Goal: Information Seeking & Learning: Understand process/instructions

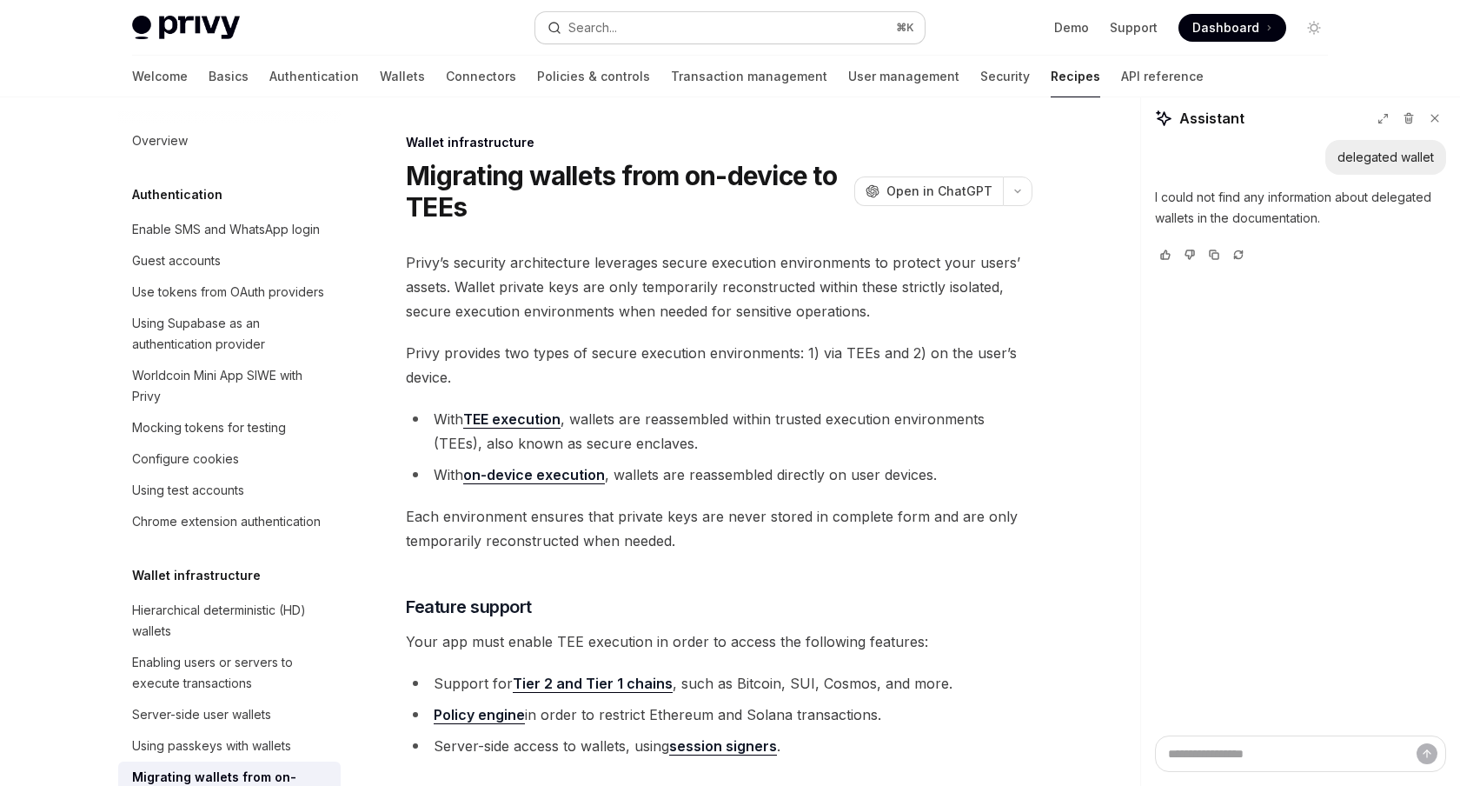
scroll to position [3242, 0]
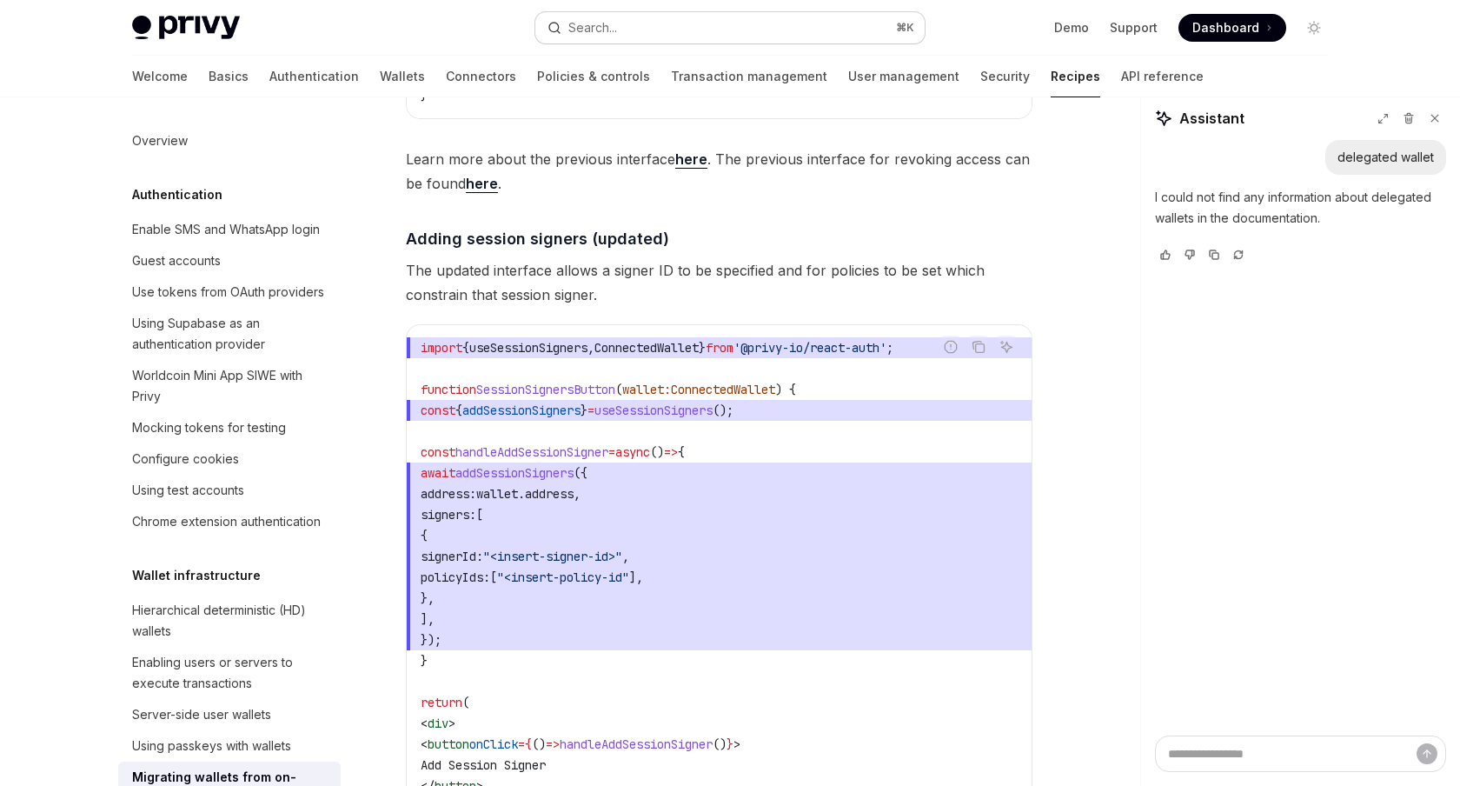
drag, startPoint x: 0, startPoint y: 0, endPoint x: 821, endPoint y: 32, distance: 821.8
click at [821, 32] on button "Search... ⌘ K" at bounding box center [729, 27] width 389 height 31
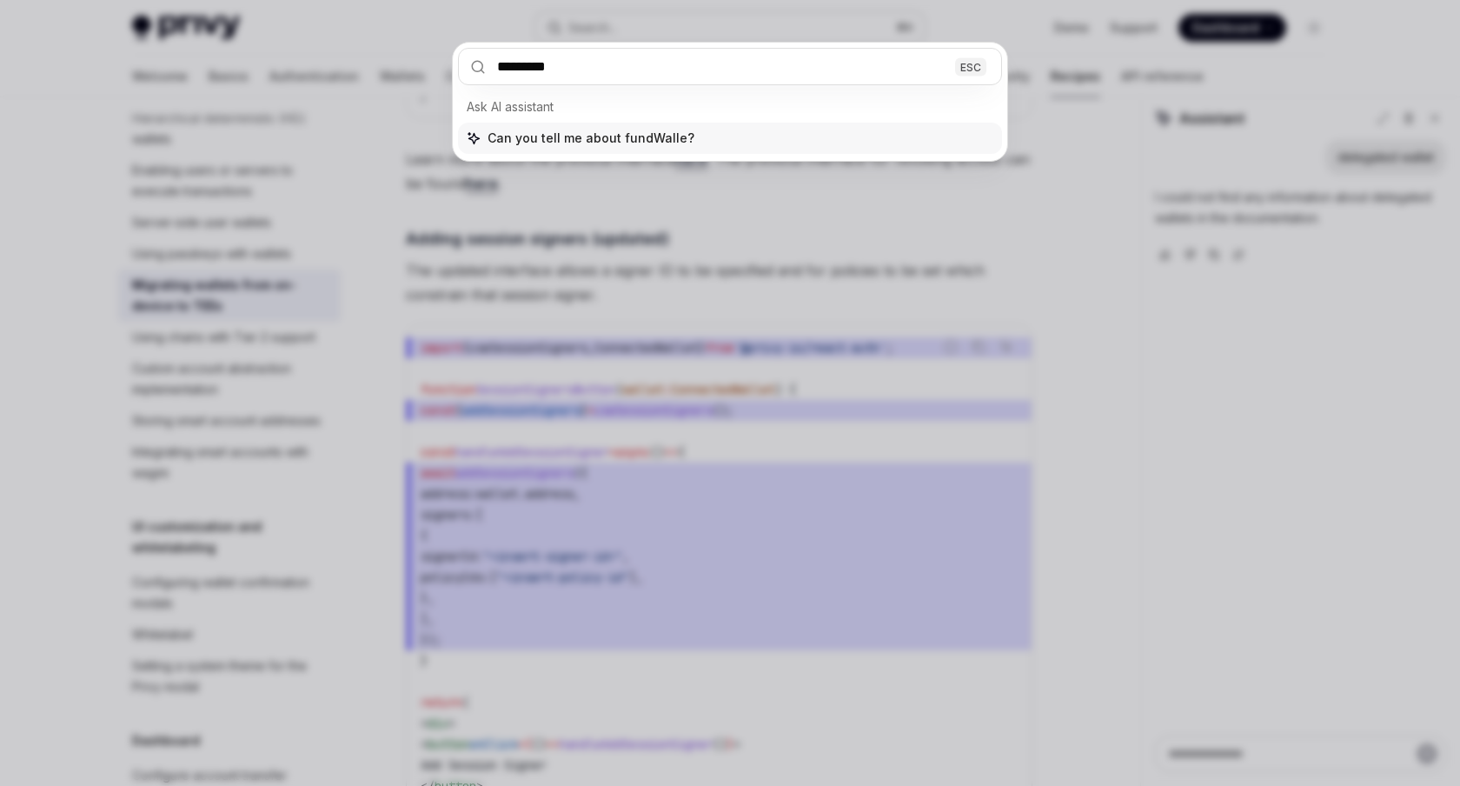
type input "**********"
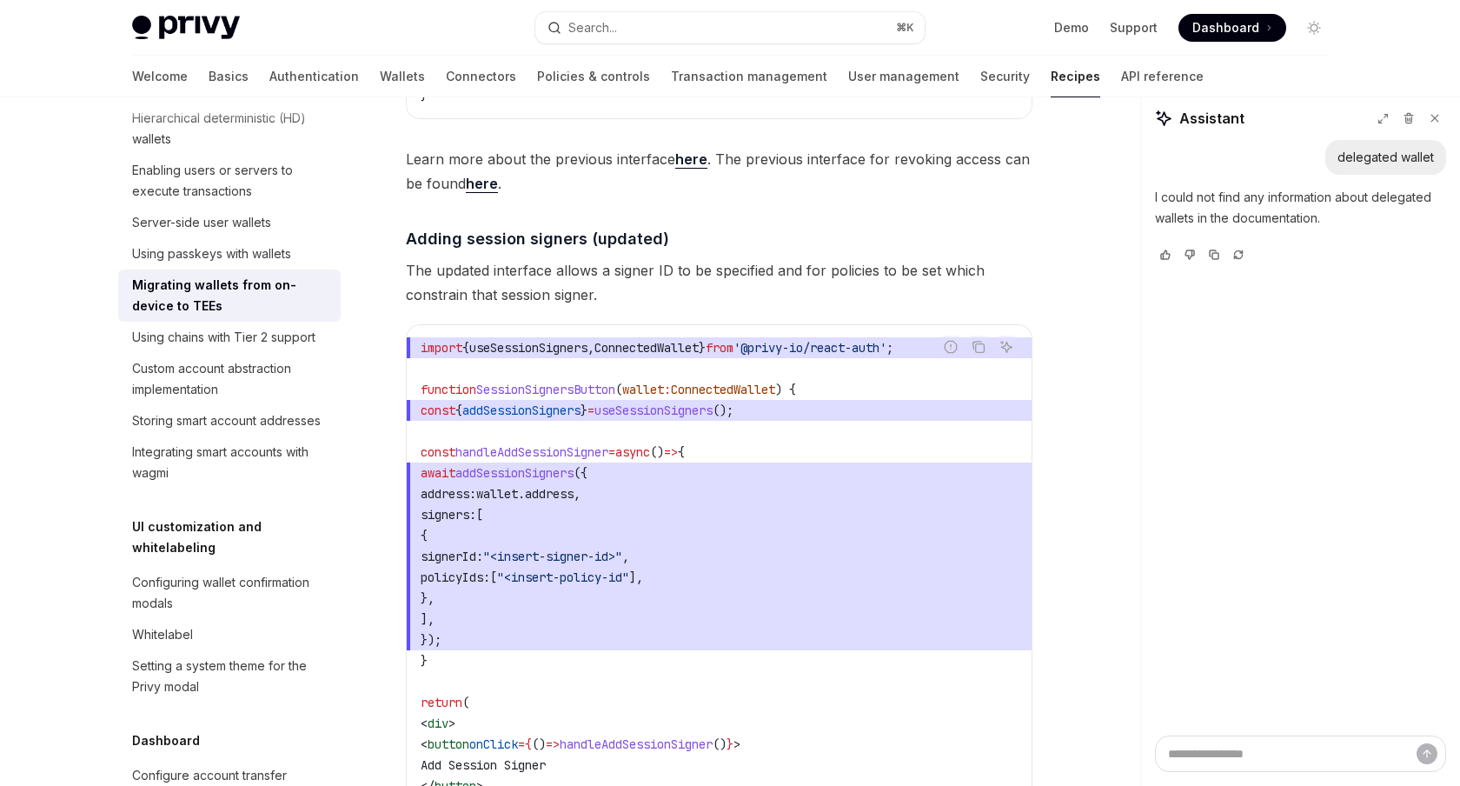
type textarea "*"
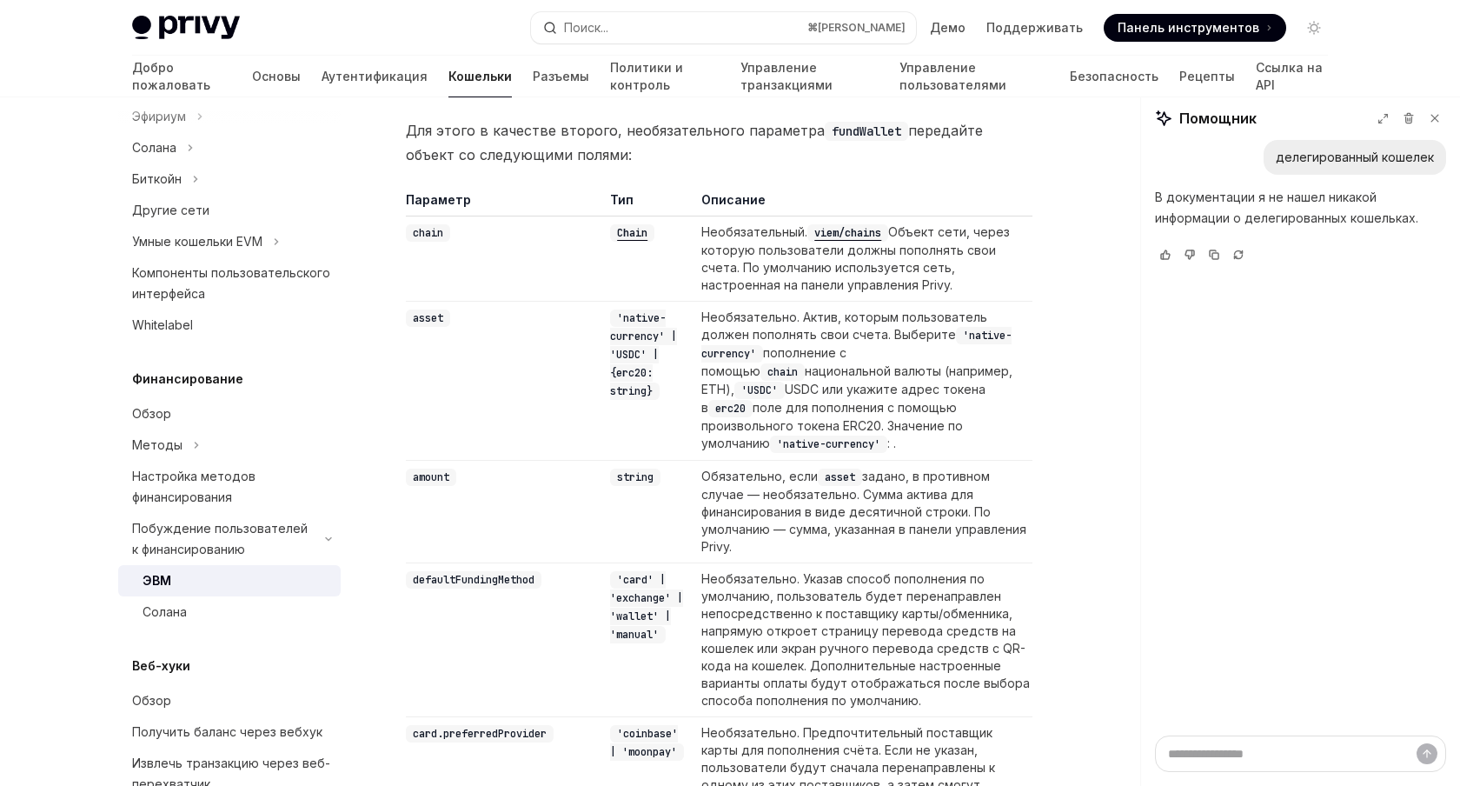
scroll to position [1771, 0]
click at [648, 568] on code "'card' | 'exchange' | 'wallet' | 'manual'" at bounding box center [646, 604] width 73 height 72
copy code "exchange"
click at [645, 568] on code "'card' | 'exchange' | 'wallet' | 'manual'" at bounding box center [646, 604] width 73 height 72
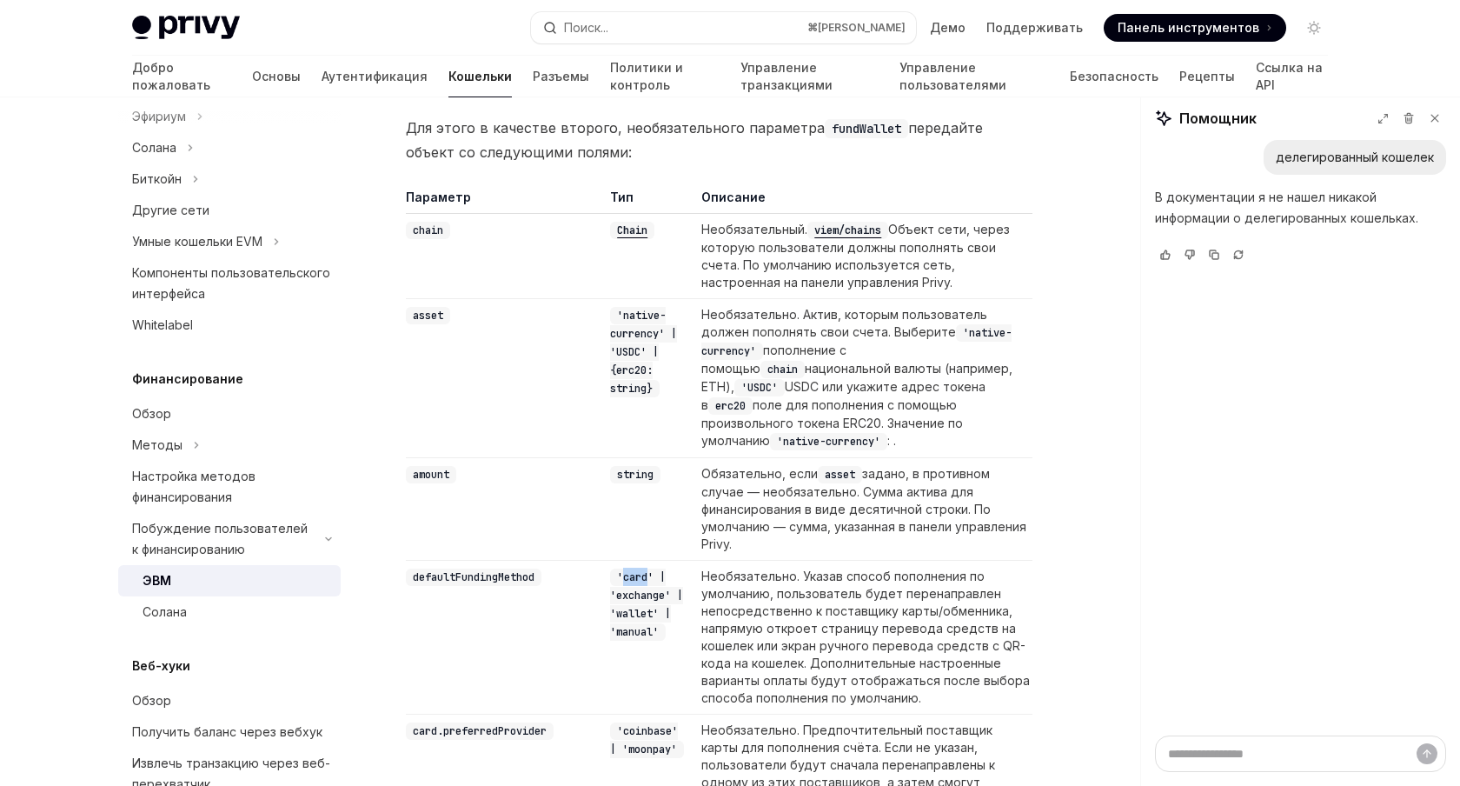
click at [645, 568] on code "'card' | 'exchange' | 'wallet' | 'manual'" at bounding box center [646, 604] width 73 height 72
copy code "card"
click at [656, 568] on code "'card' | 'exchange' | 'wallet' | 'manual'" at bounding box center [646, 604] width 73 height 72
copy code "exchange"
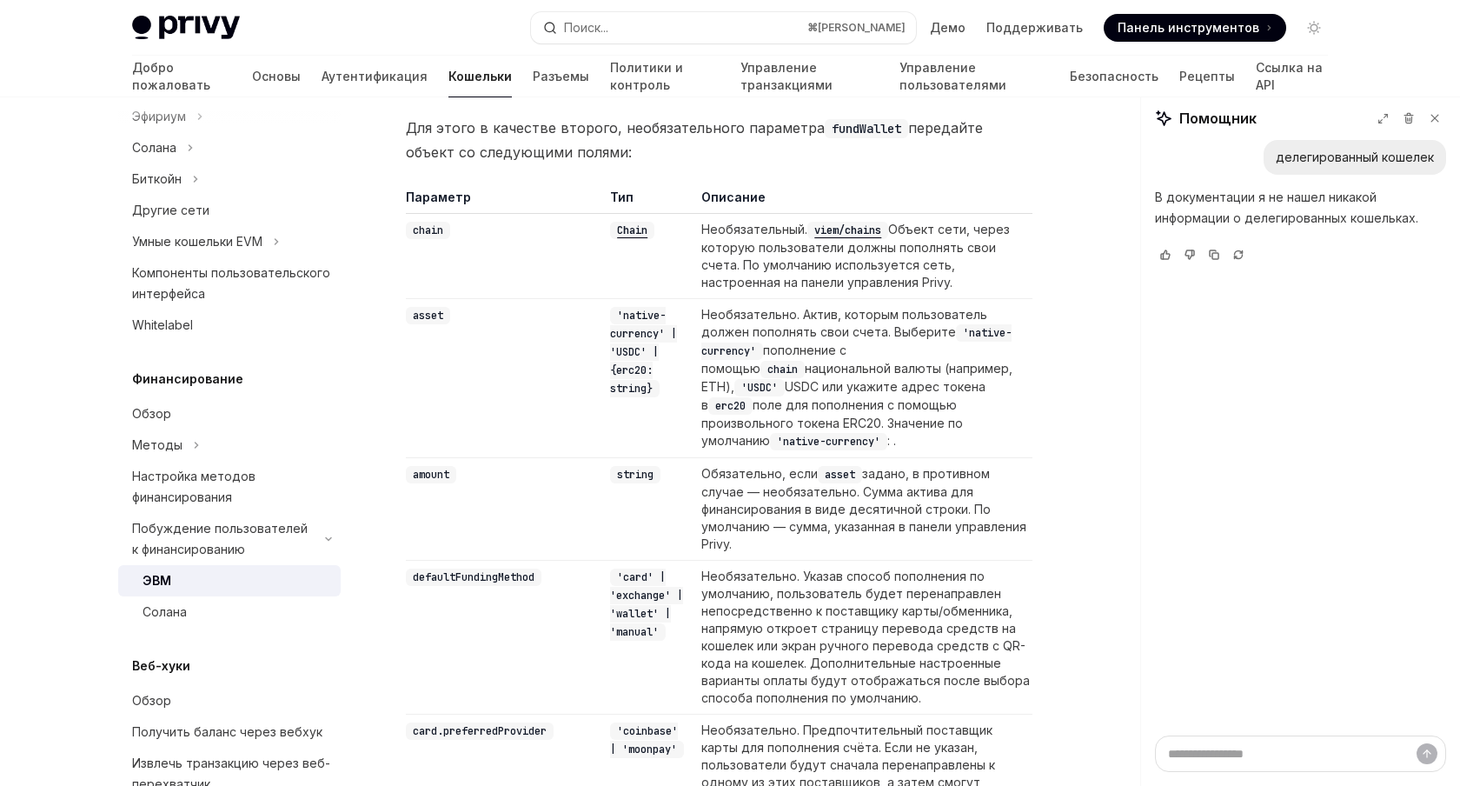
click at [631, 571] on code "'card' | 'exchange' | 'wallet' | 'manual'" at bounding box center [646, 604] width 73 height 72
copy code "'card' | 'exchange' | 'wallet' | 'manual'"
click at [647, 568] on code "'card' | 'exchange' | 'wallet' | 'manual'" at bounding box center [646, 604] width 73 height 72
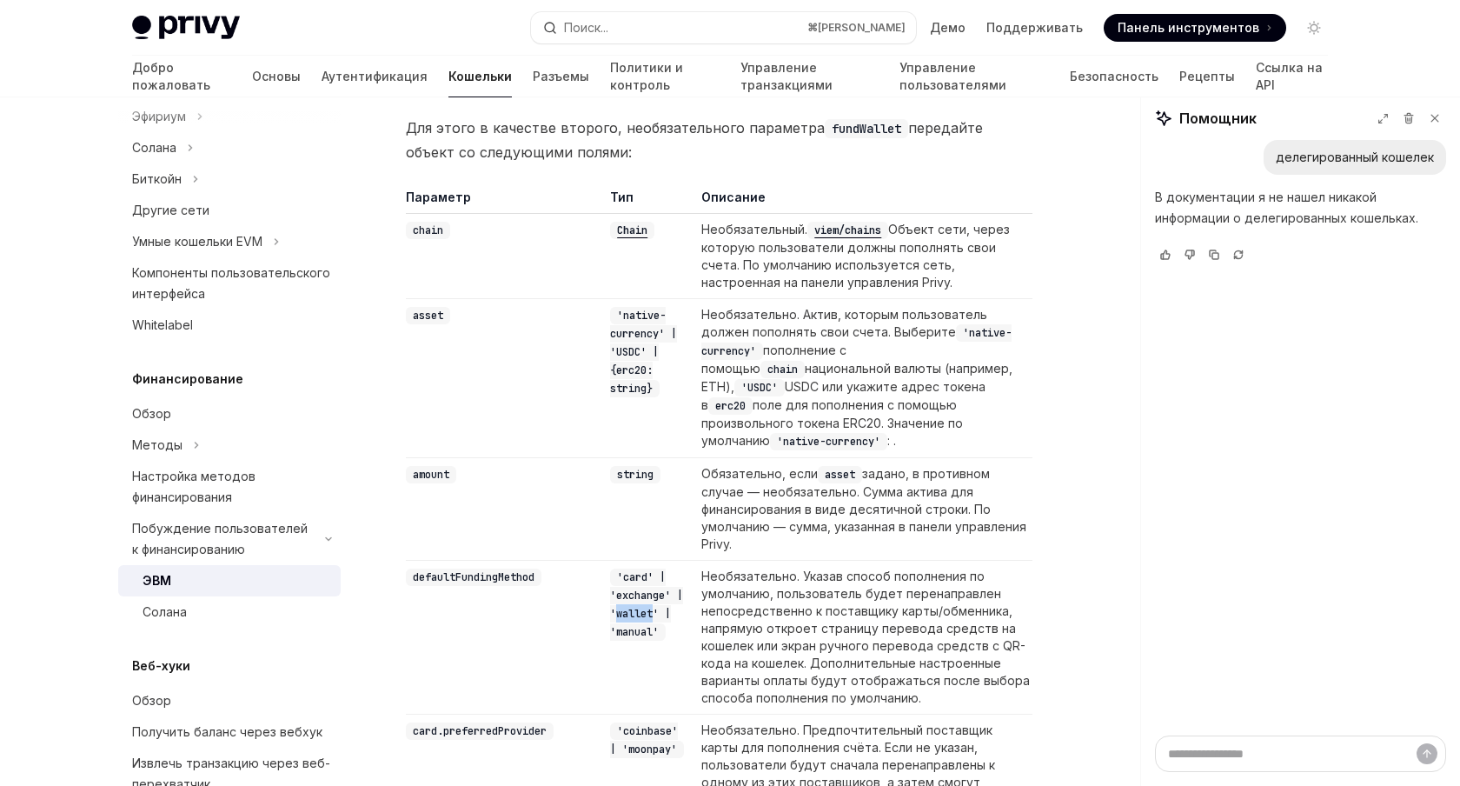
click at [647, 568] on code "'card' | 'exchange' | 'wallet' | 'manual'" at bounding box center [646, 604] width 73 height 72
copy code "wallet"
click at [645, 589] on code "'card' | 'exchange' | 'wallet' | 'manual'" at bounding box center [646, 604] width 73 height 72
copy code "manual"
